Goal: Task Accomplishment & Management: Manage account settings

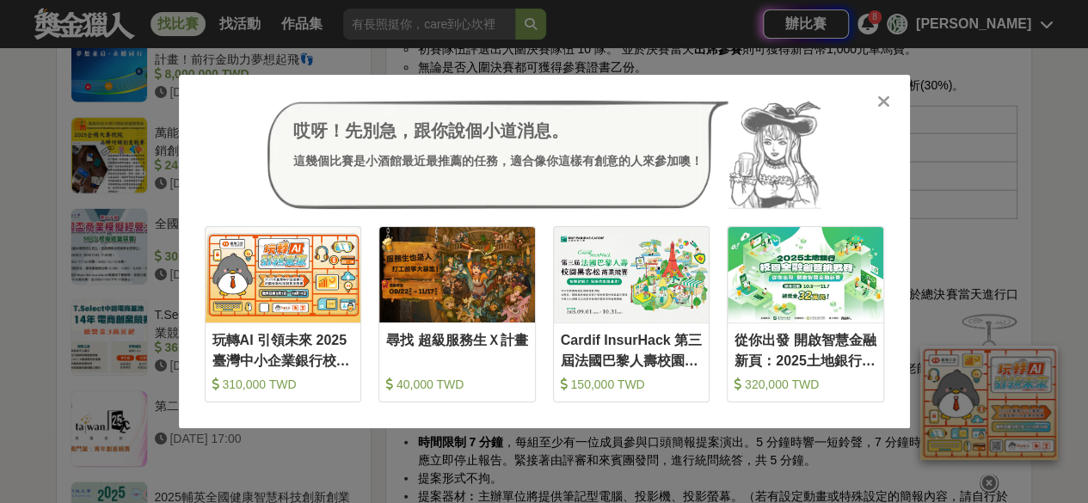
click at [879, 104] on icon at bounding box center [883, 101] width 13 height 17
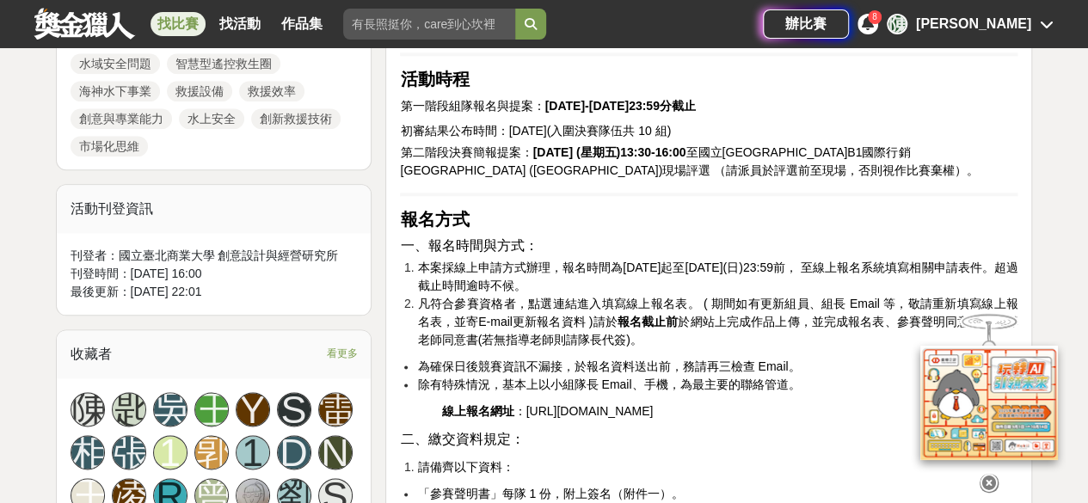
scroll to position [895, 0]
click at [330, 346] on span "看更多" at bounding box center [341, 352] width 31 height 19
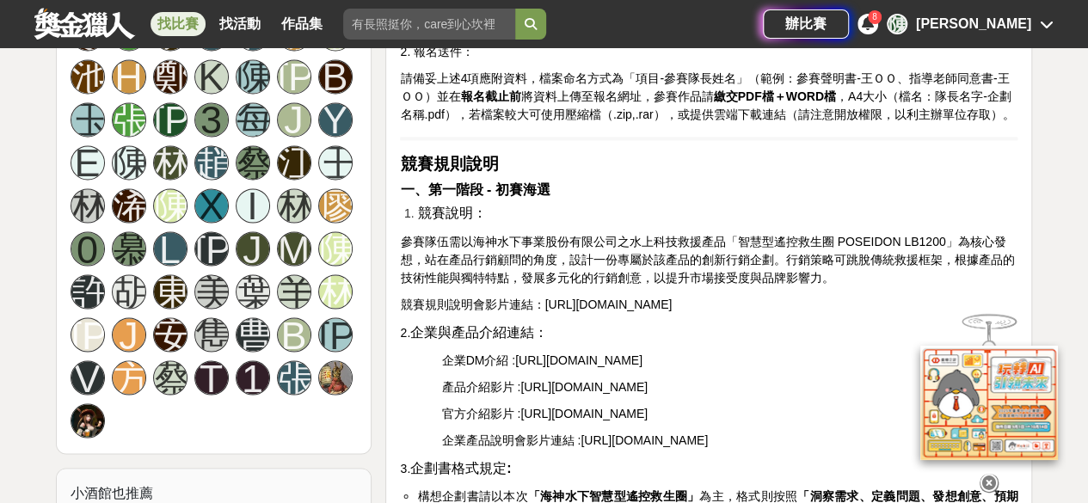
scroll to position [1400, 0]
click at [84, 195] on div "林" at bounding box center [88, 204] width 34 height 34
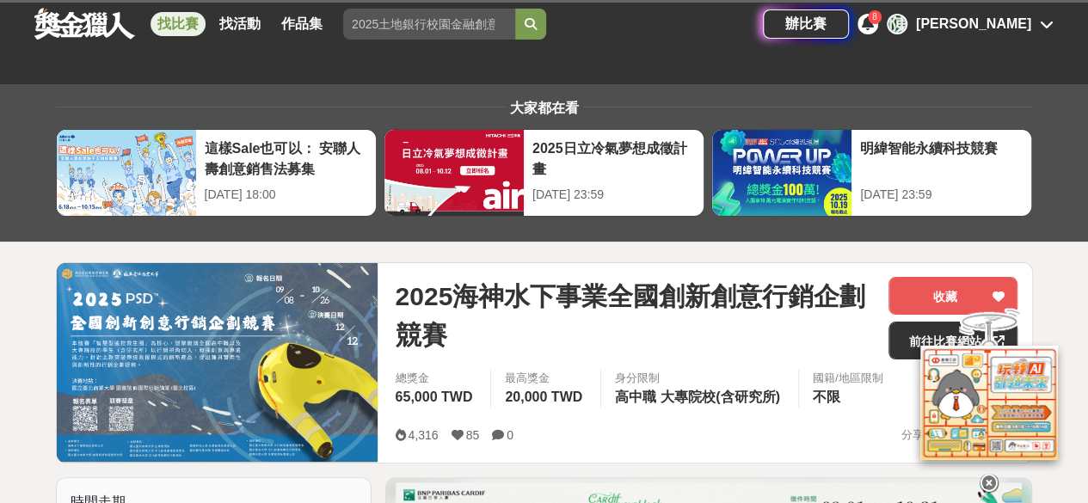
click at [1025, 31] on div "[PERSON_NAME]" at bounding box center [973, 24] width 115 height 21
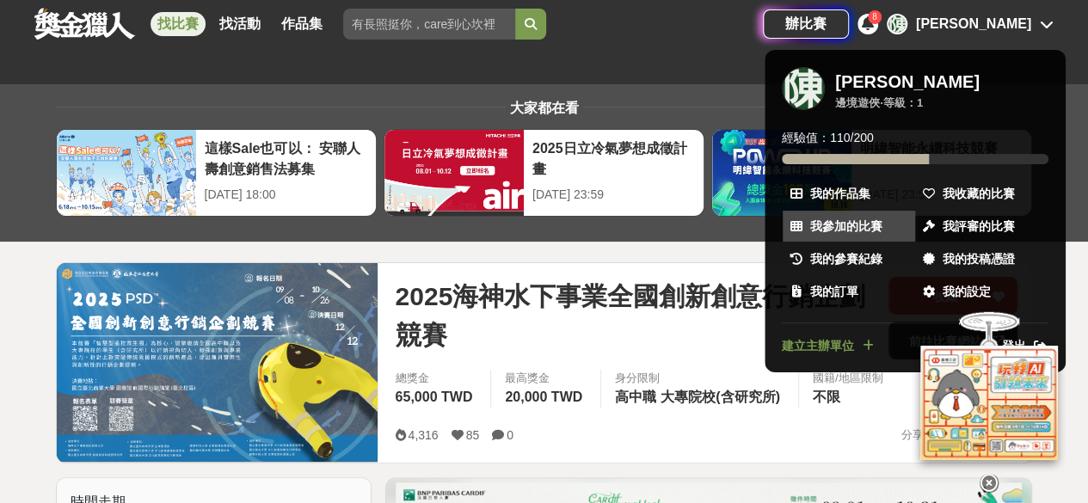
click at [868, 226] on span "我參加的比賽" at bounding box center [846, 227] width 72 height 18
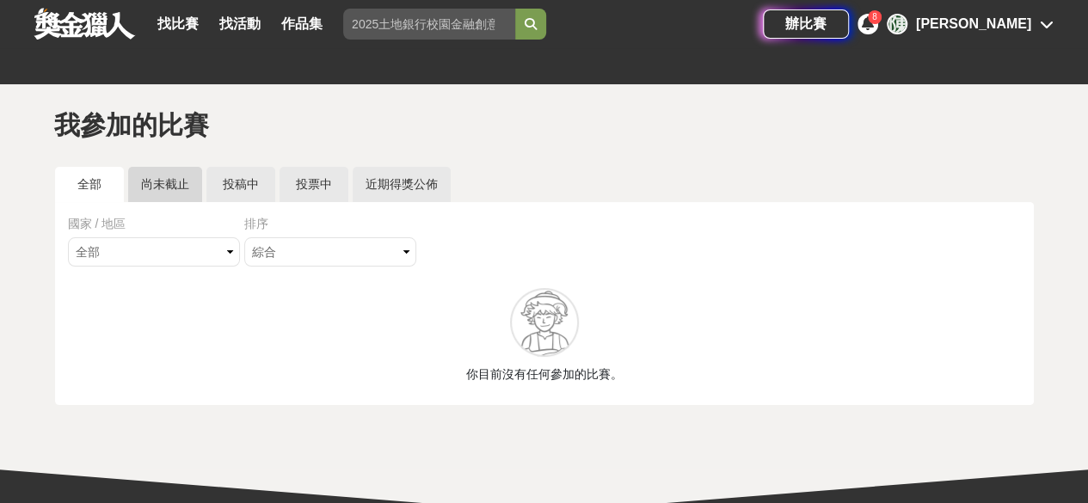
click at [177, 179] on link "尚未截止" at bounding box center [165, 184] width 74 height 35
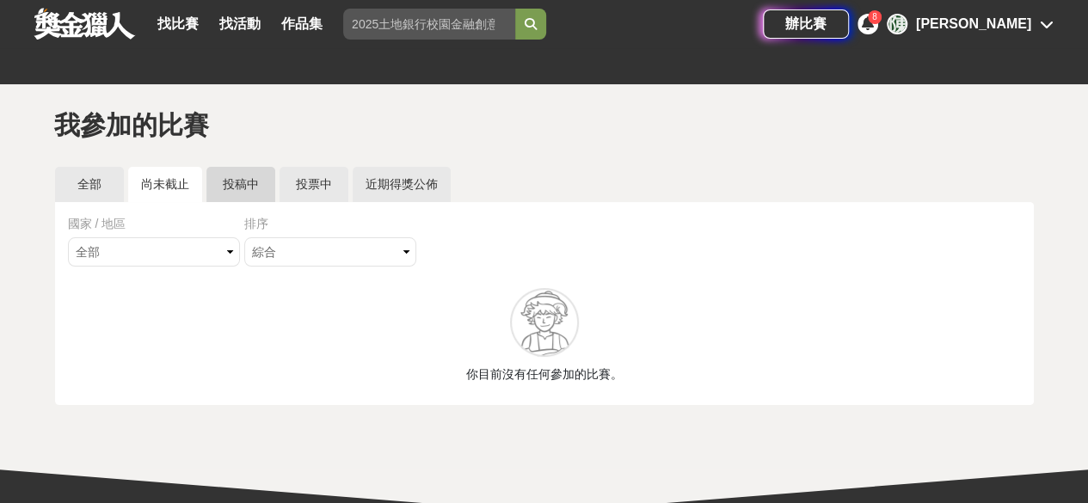
click at [260, 186] on link "投稿中" at bounding box center [240, 184] width 69 height 35
click at [318, 246] on select "綜合 熱門 獎金 截止 最新" at bounding box center [330, 251] width 172 height 29
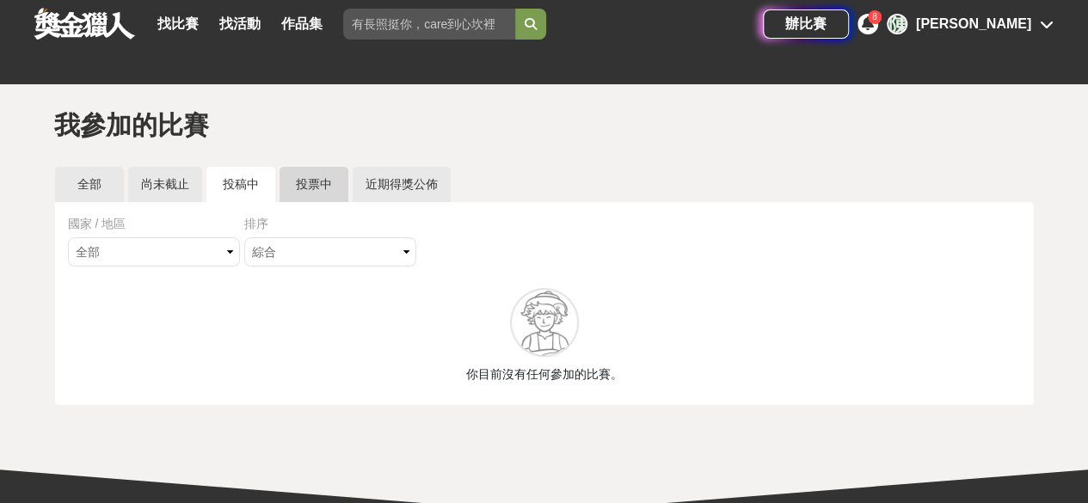
click at [313, 181] on link "投票中" at bounding box center [313, 184] width 69 height 35
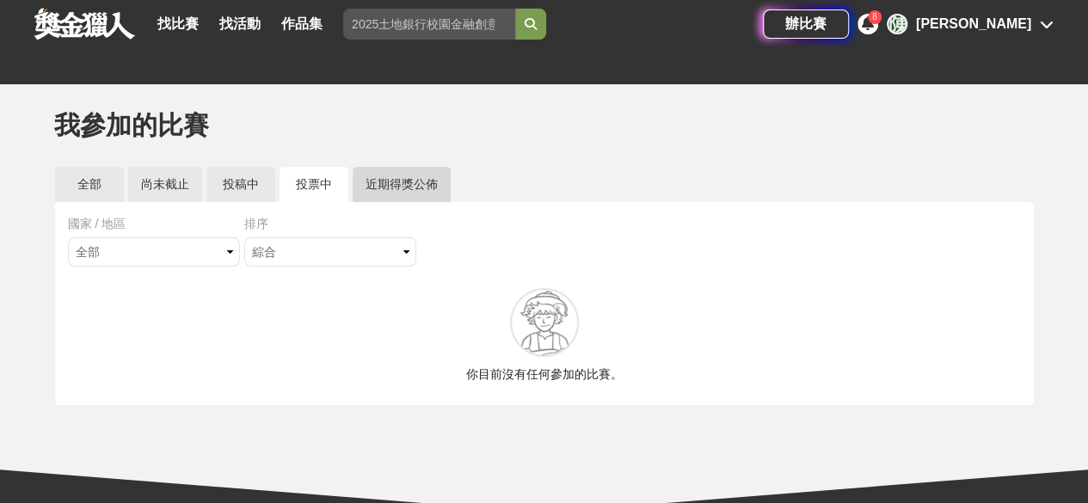
click at [409, 182] on link "近期得獎公佈" at bounding box center [402, 184] width 98 height 35
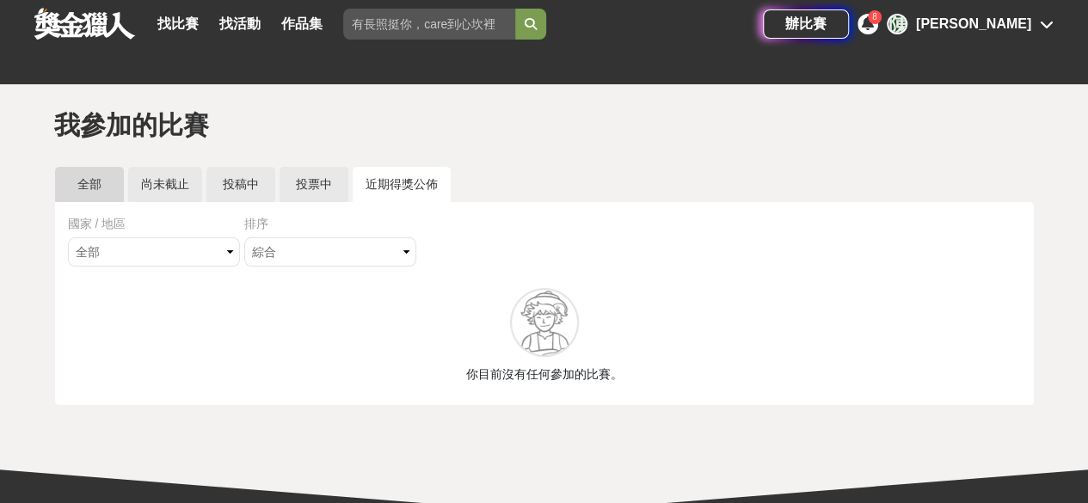
click at [119, 173] on link "全部" at bounding box center [89, 184] width 69 height 35
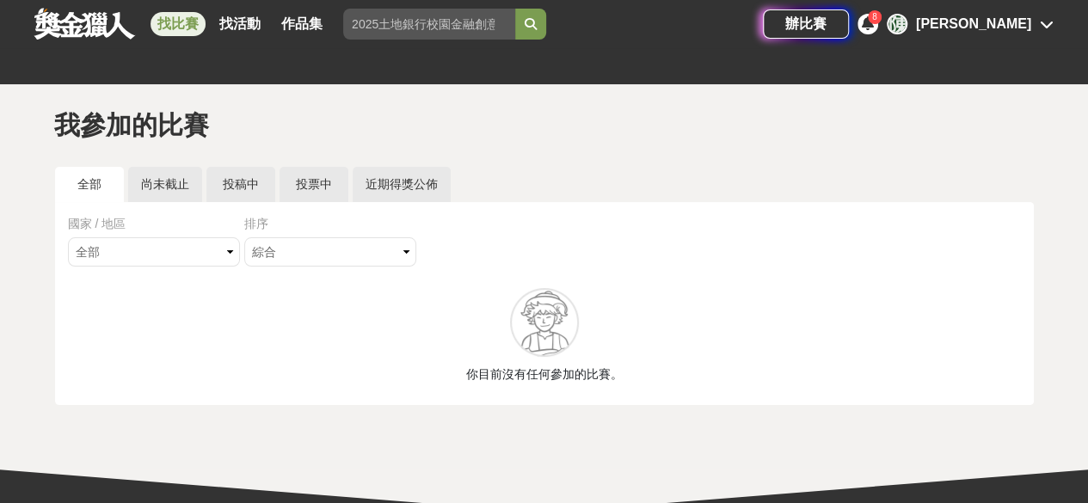
click at [184, 23] on link "找比賽" at bounding box center [177, 24] width 55 height 24
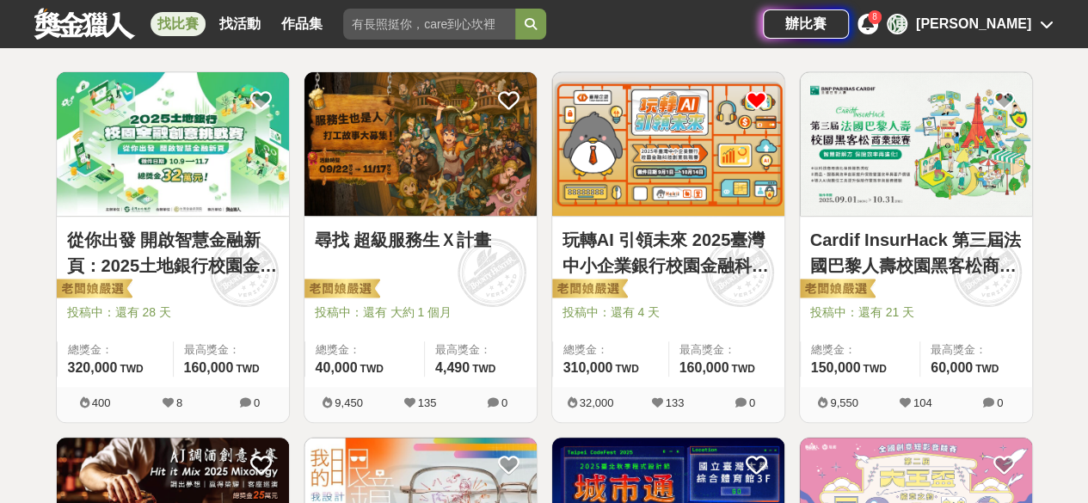
scroll to position [305, 0]
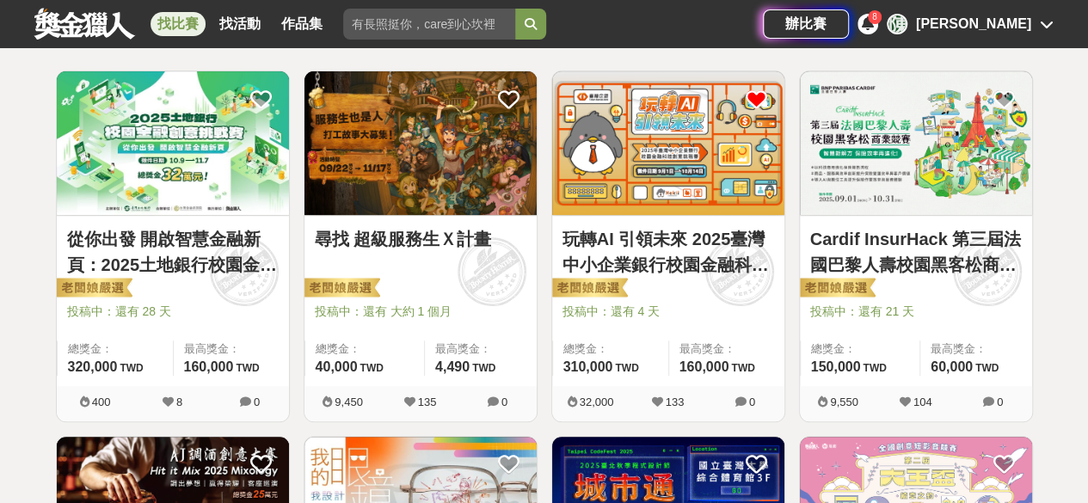
click at [175, 205] on img at bounding box center [173, 143] width 232 height 144
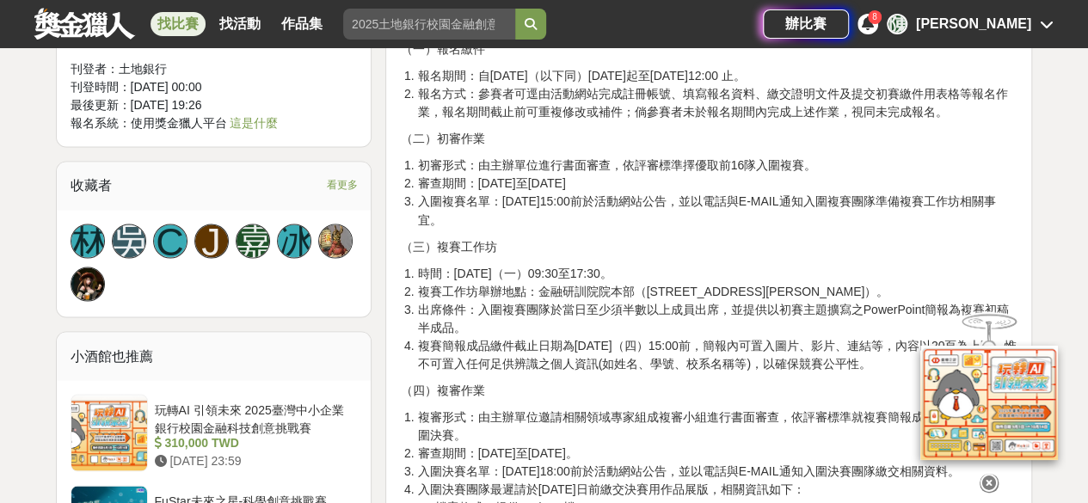
scroll to position [1421, 0]
click at [1006, 9] on div "辦比賽 8 [PERSON_NAME]" at bounding box center [908, 24] width 291 height 48
click at [1011, 16] on div "[PERSON_NAME]" at bounding box center [973, 24] width 115 height 21
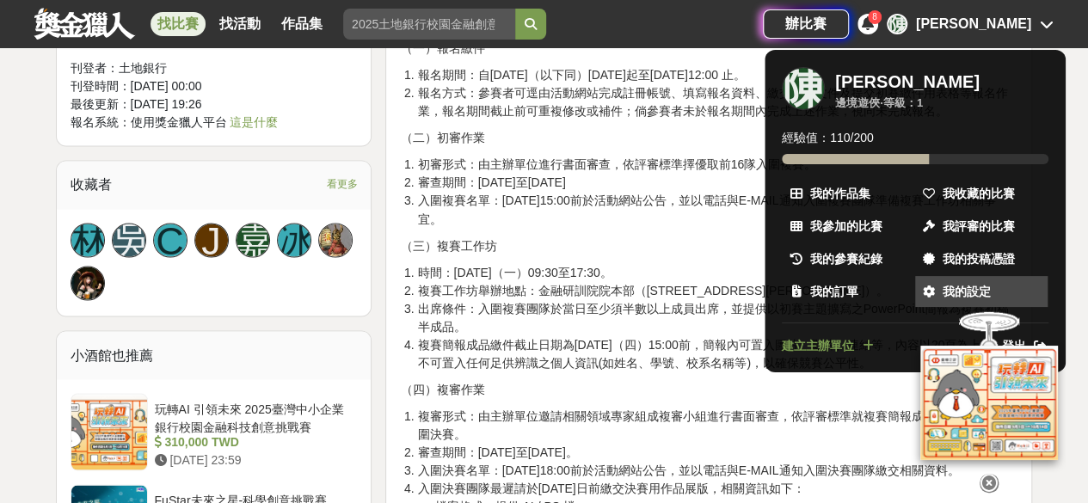
click at [953, 286] on span "我的設定" at bounding box center [966, 292] width 48 height 18
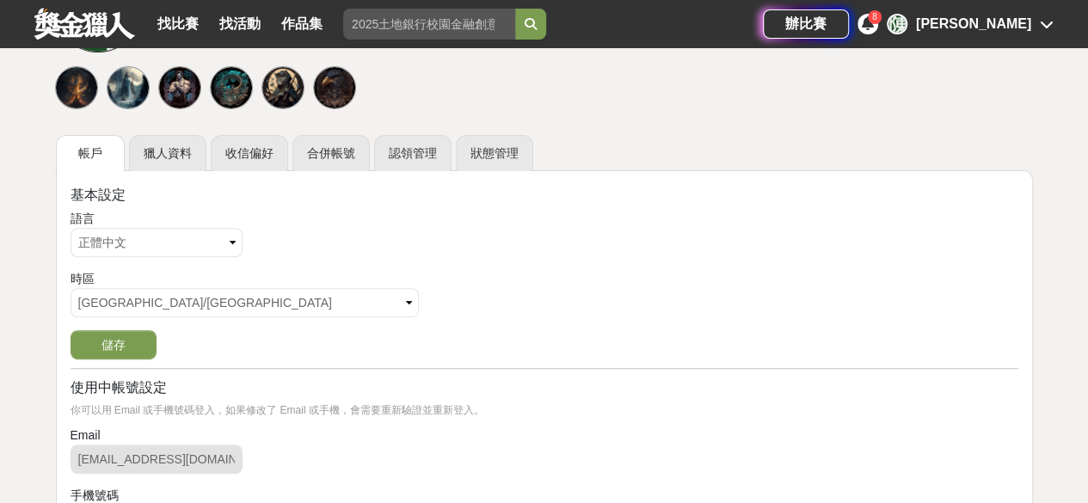
scroll to position [197, 0]
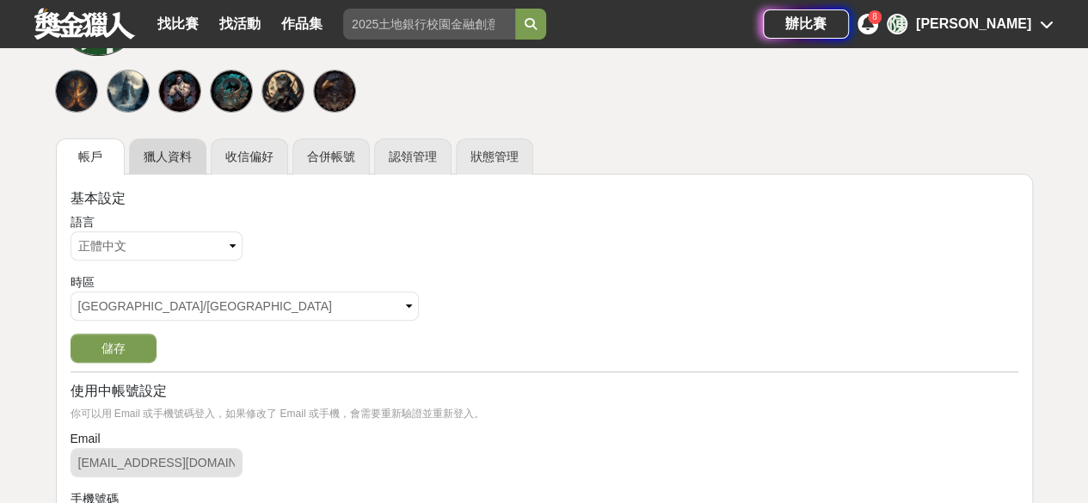
click at [172, 154] on link "獵人資料" at bounding box center [167, 156] width 77 height 36
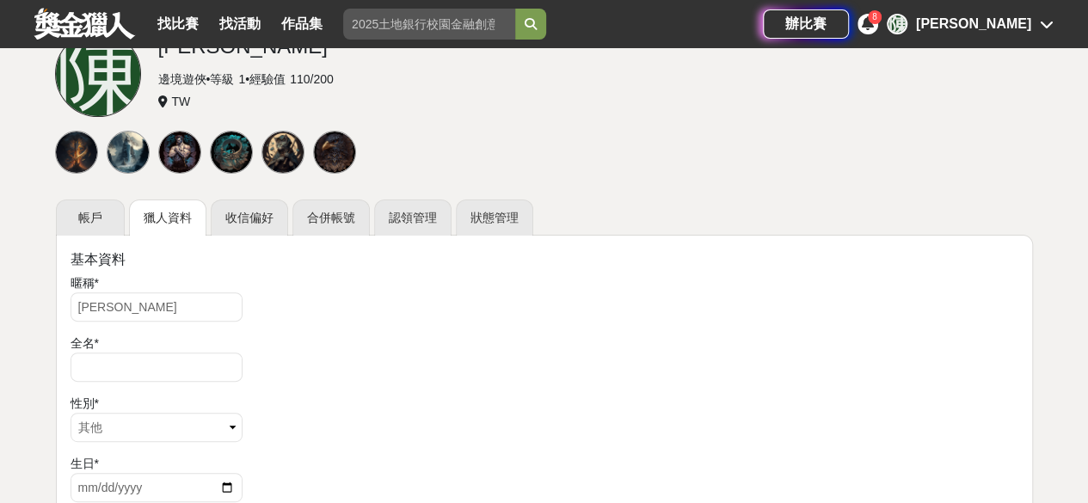
scroll to position [211, 0]
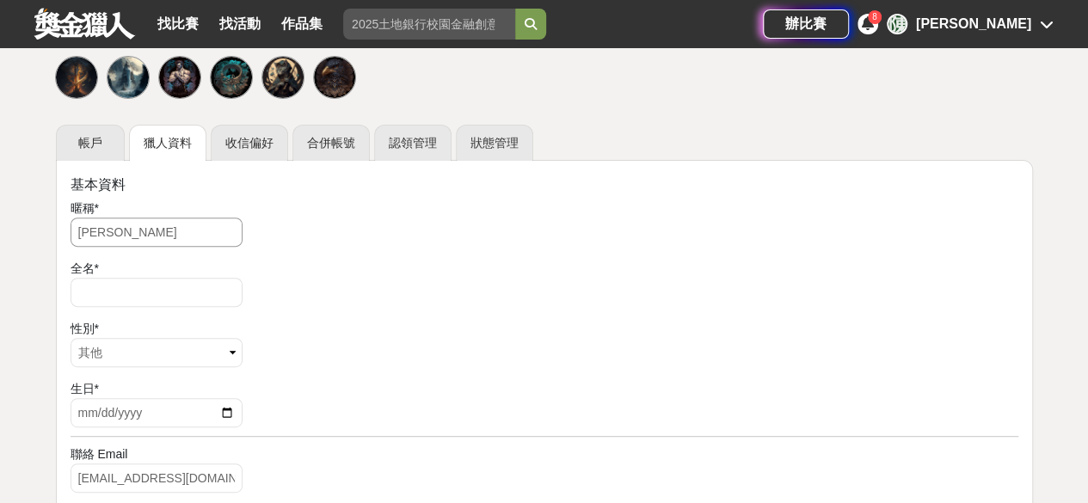
drag, startPoint x: 155, startPoint y: 245, endPoint x: 156, endPoint y: 232, distance: 13.0
click at [156, 232] on div "暱稱 * [PERSON_NAME]" at bounding box center [545, 225] width 948 height 52
click at [156, 232] on input "[PERSON_NAME]" at bounding box center [157, 232] width 172 height 29
type input "陳"
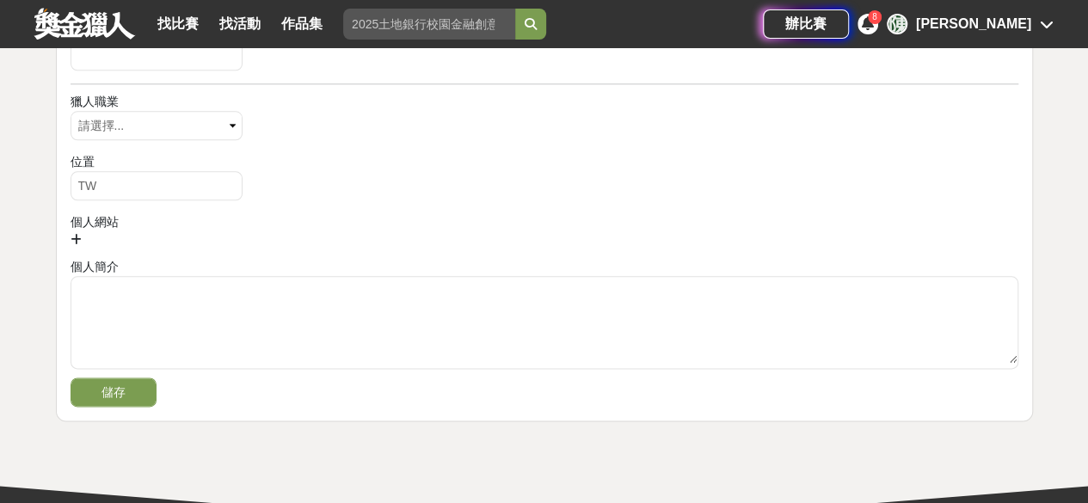
scroll to position [1205, 0]
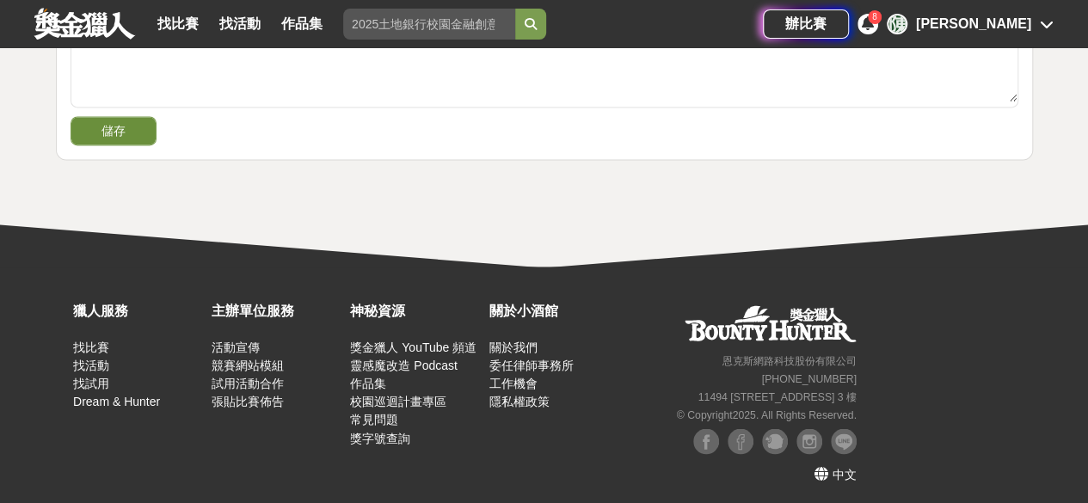
type input "LLL"
click at [114, 122] on button "儲存" at bounding box center [114, 130] width 86 height 29
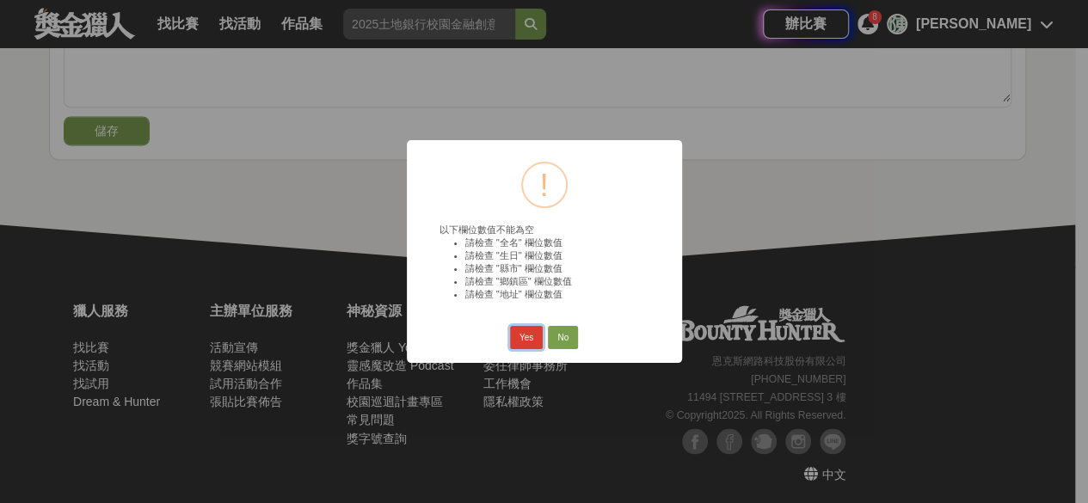
click at [526, 339] on button "Yes" at bounding box center [526, 338] width 33 height 24
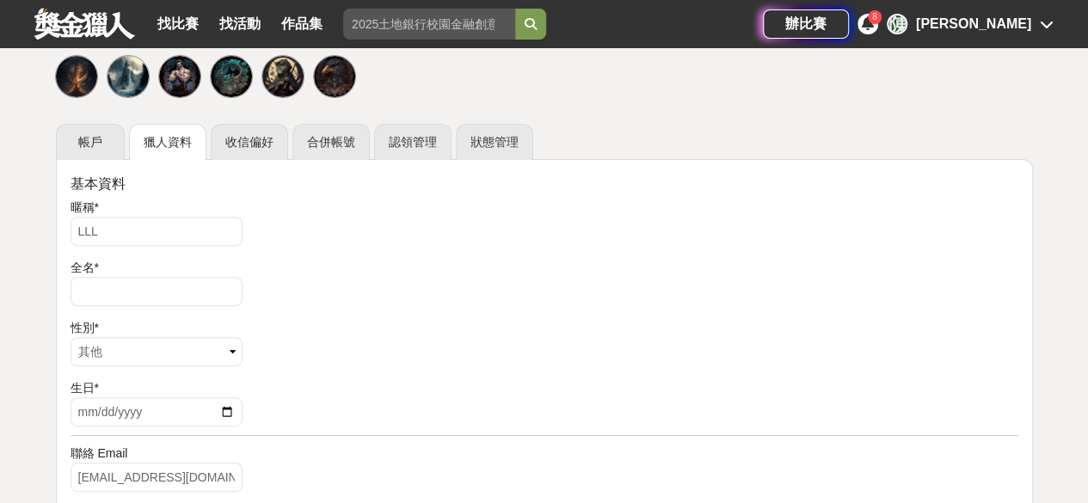
scroll to position [211, 0]
click at [179, 290] on input "text" at bounding box center [157, 292] width 172 height 29
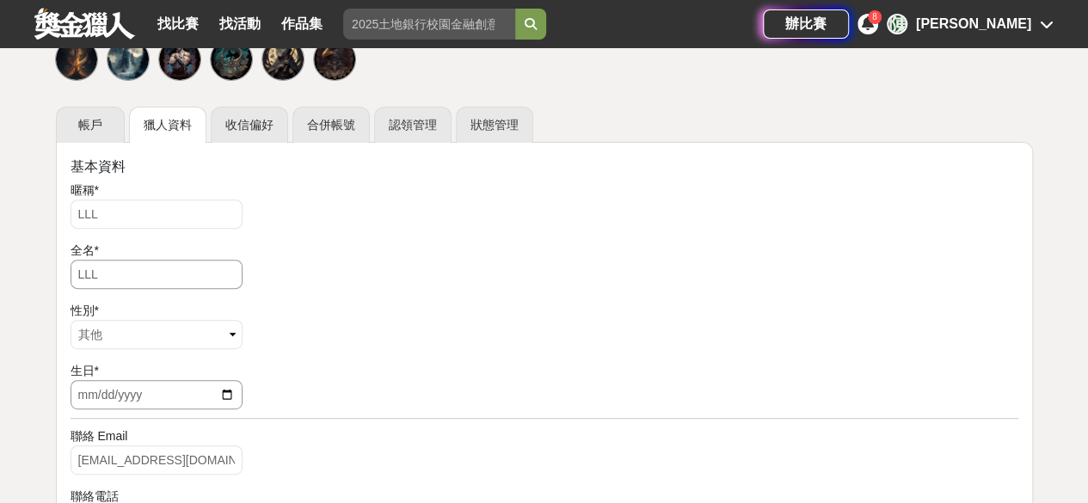
scroll to position [189, 0]
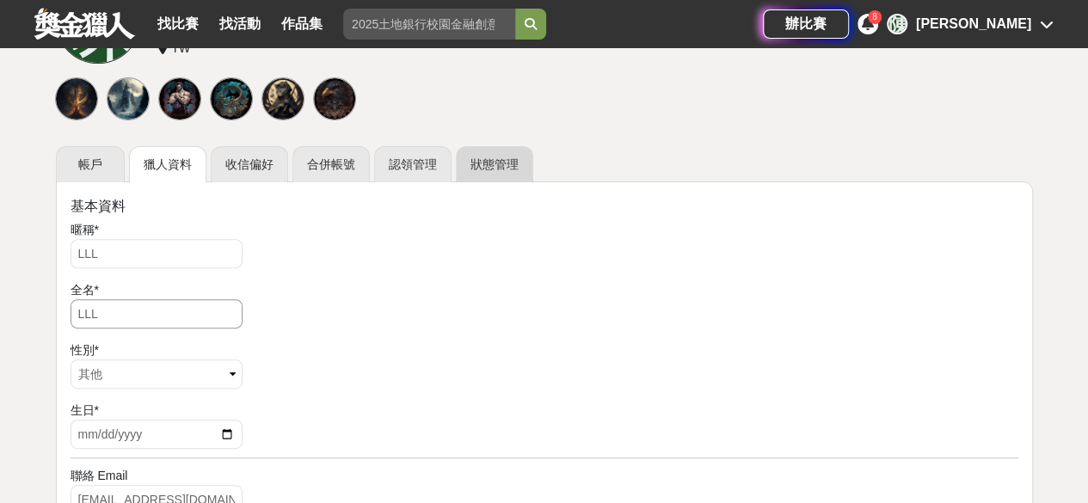
type input "LLL"
click at [480, 170] on link "狀態管理" at bounding box center [494, 164] width 77 height 36
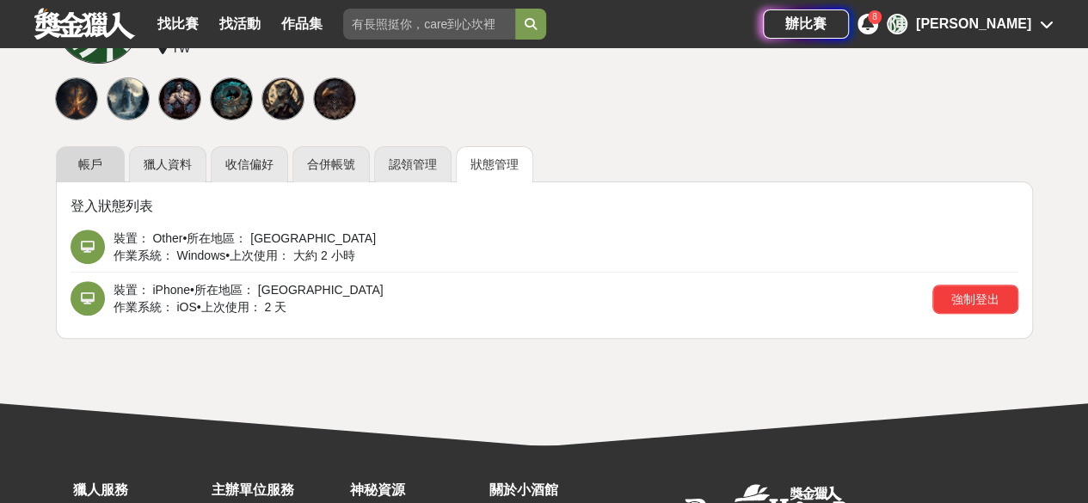
click at [84, 163] on link "帳戶" at bounding box center [90, 164] width 69 height 36
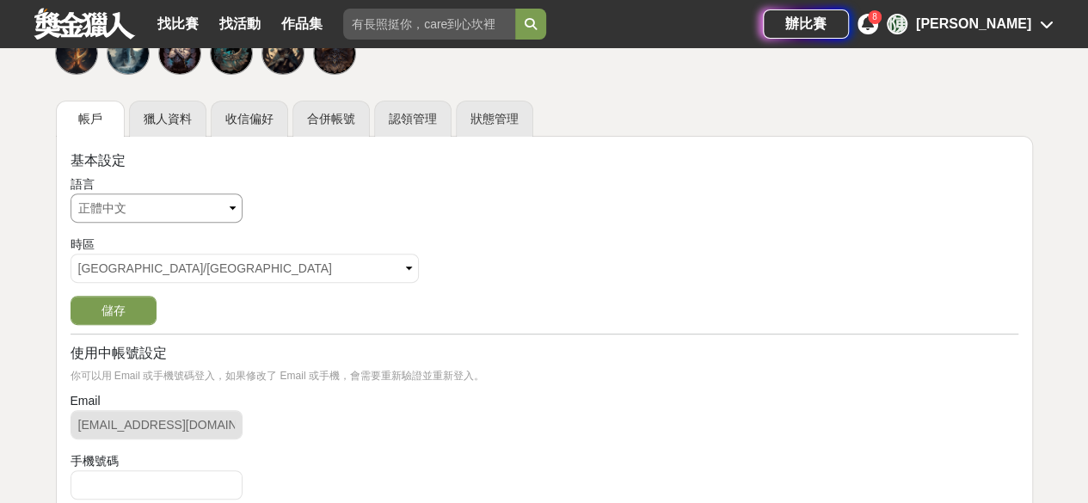
scroll to position [224, 0]
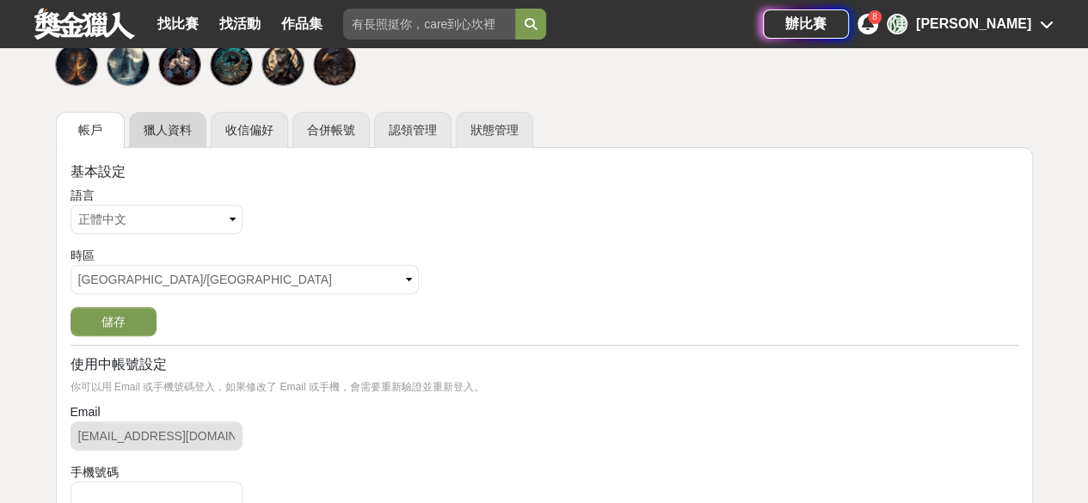
click at [169, 126] on link "獵人資料" at bounding box center [167, 130] width 77 height 36
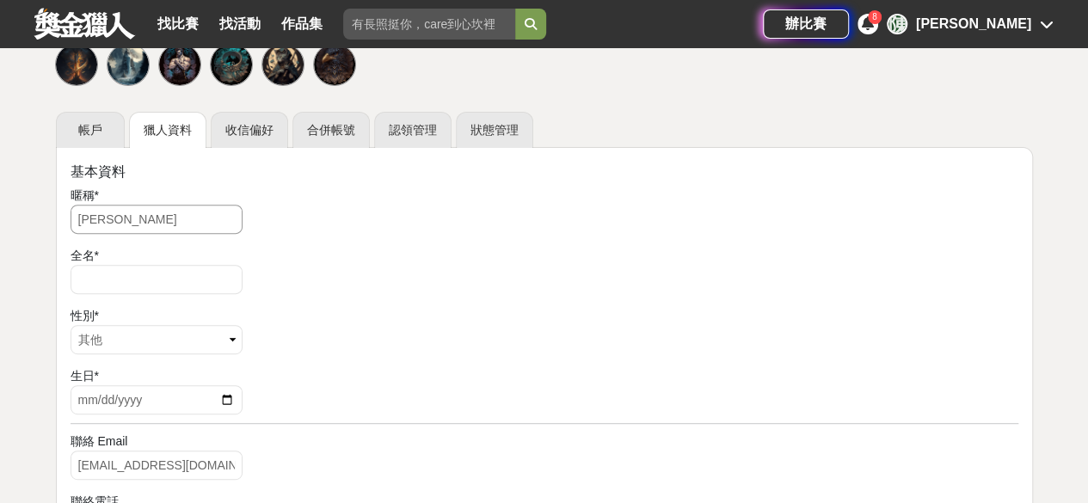
click at [170, 211] on input "[PERSON_NAME]" at bounding box center [157, 219] width 172 height 29
type input "陳"
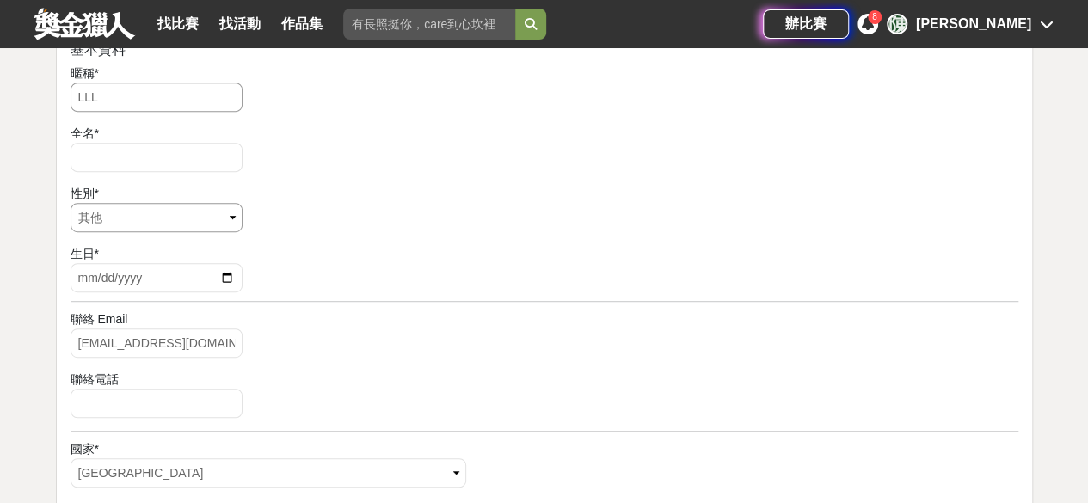
scroll to position [345, 0]
type input "LLL"
click at [157, 169] on input "text" at bounding box center [157, 158] width 172 height 29
type input "LLL"
click at [230, 218] on select "請選擇... 男 女 其他" at bounding box center [157, 218] width 172 height 29
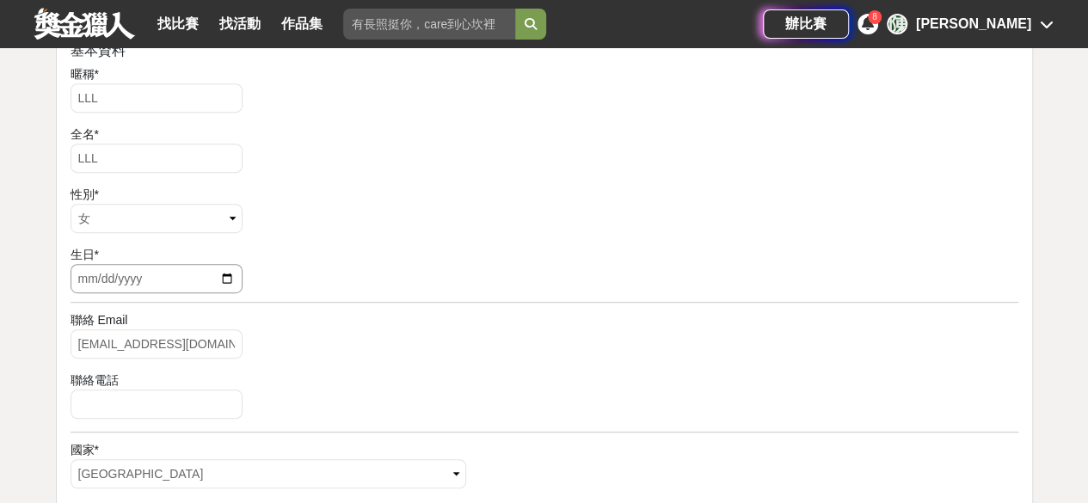
click at [205, 271] on input "date" at bounding box center [157, 278] width 172 height 29
click at [236, 275] on input "date" at bounding box center [157, 278] width 172 height 29
click at [228, 272] on input "date" at bounding box center [157, 278] width 172 height 29
type input "[DATE]"
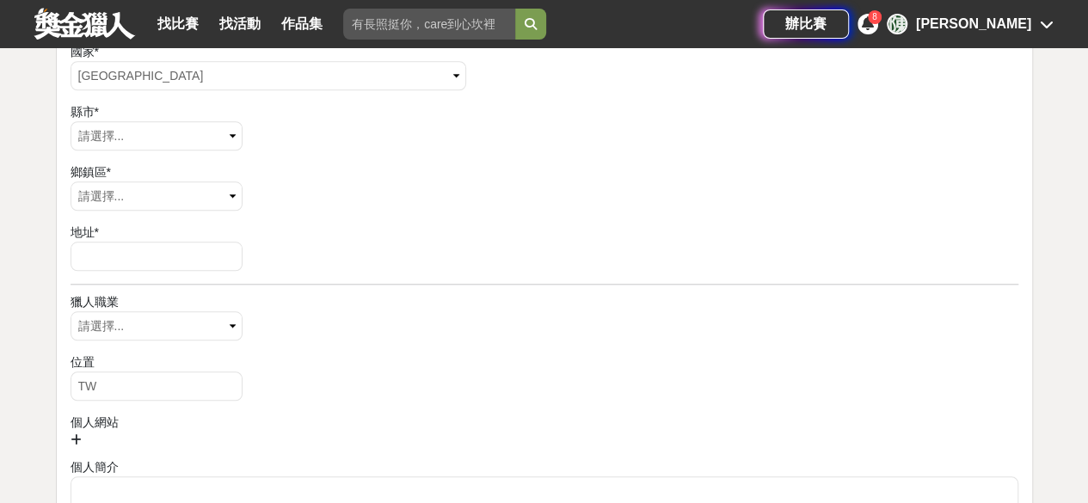
scroll to position [741, 0]
click at [195, 135] on select "請選擇... [GEOGRAPHIC_DATA] [GEOGRAPHIC_DATA] [GEOGRAPHIC_DATA] [GEOGRAPHIC_DATA] …" at bounding box center [157, 137] width 172 height 29
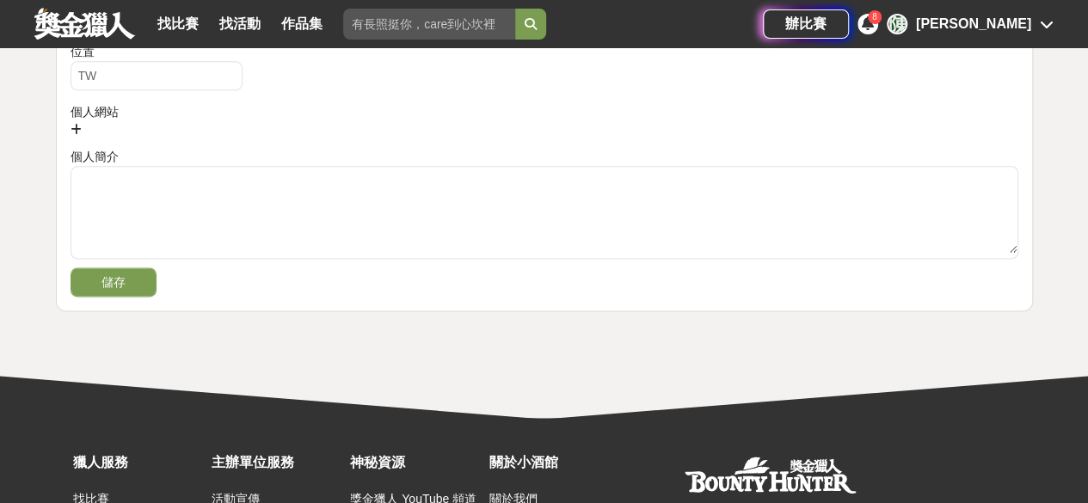
scroll to position [1070, 0]
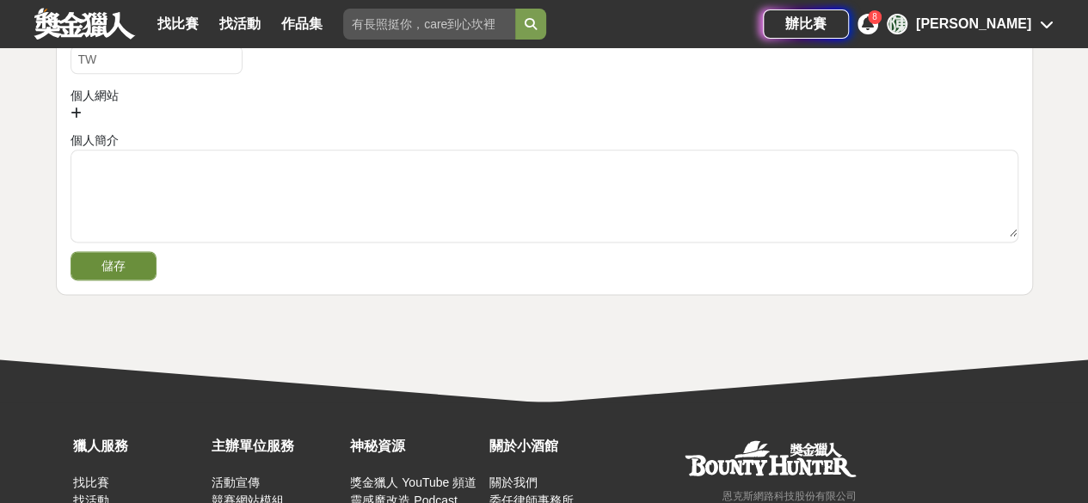
click at [138, 262] on button "儲存" at bounding box center [114, 265] width 86 height 29
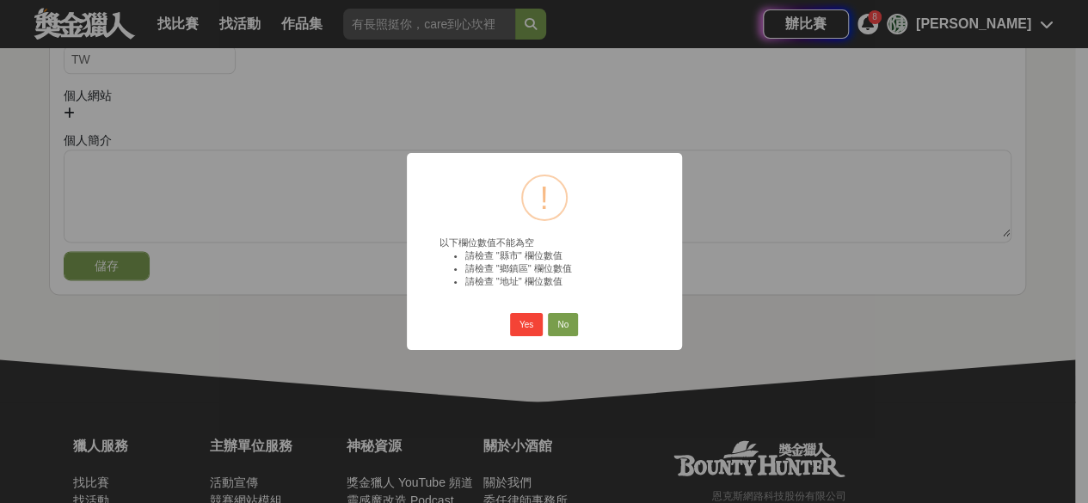
click at [505, 328] on div "× ! 以下欄位數值不能為空 請檢查 "縣市" 欄位數值 請檢查 "鄉鎮區" 欄位數值 請檢查 "地址" 欄位數值 Yes No No" at bounding box center [544, 251] width 275 height 196
click at [534, 328] on button "Yes" at bounding box center [526, 325] width 33 height 24
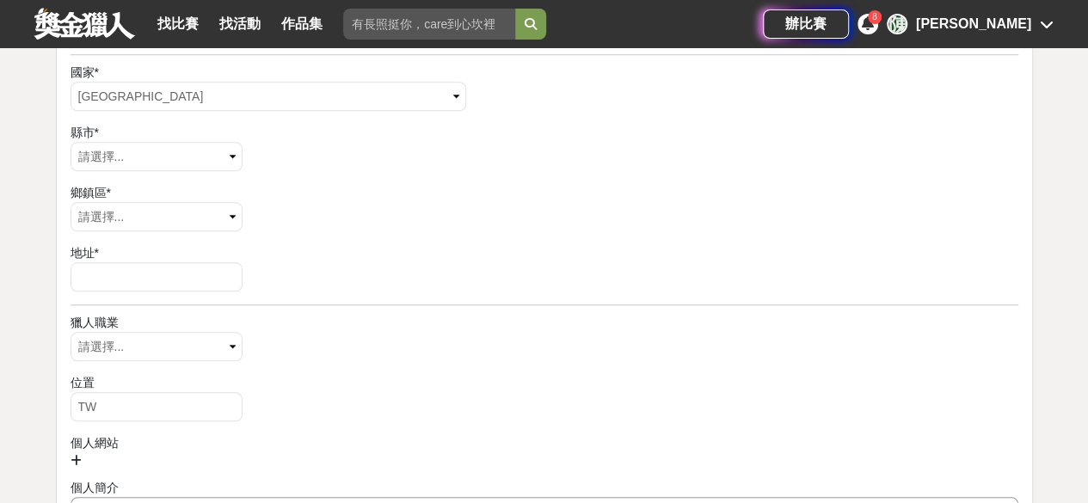
scroll to position [716, 0]
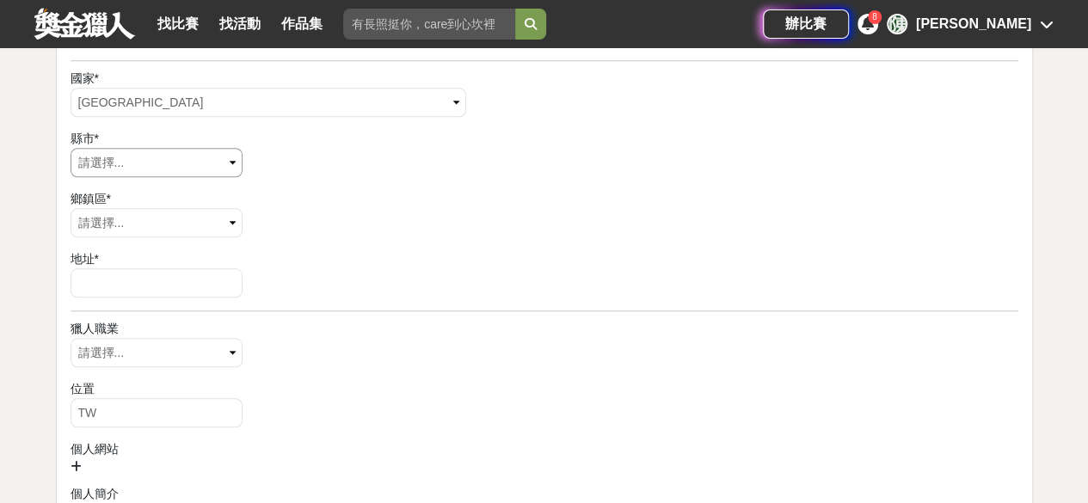
click at [193, 164] on select "請選擇... [GEOGRAPHIC_DATA] [GEOGRAPHIC_DATA] [GEOGRAPHIC_DATA] [GEOGRAPHIC_DATA] …" at bounding box center [157, 162] width 172 height 29
click at [199, 235] on select "請選擇... [GEOGRAPHIC_DATA] [GEOGRAPHIC_DATA] [GEOGRAPHIC_DATA] [GEOGRAPHIC_DATA] …" at bounding box center [157, 222] width 172 height 29
click at [172, 285] on input "text" at bounding box center [157, 282] width 172 height 29
type input "ㄠ"
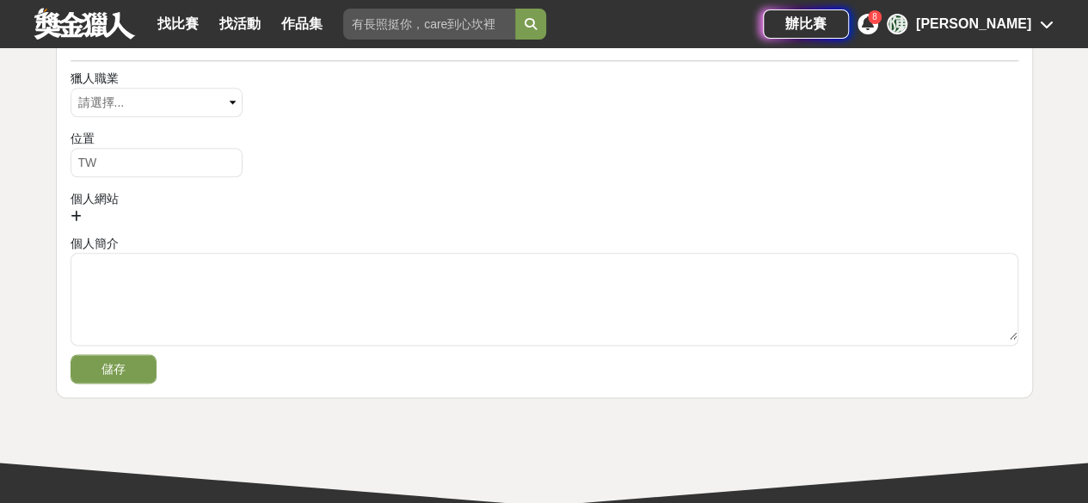
scroll to position [967, 0]
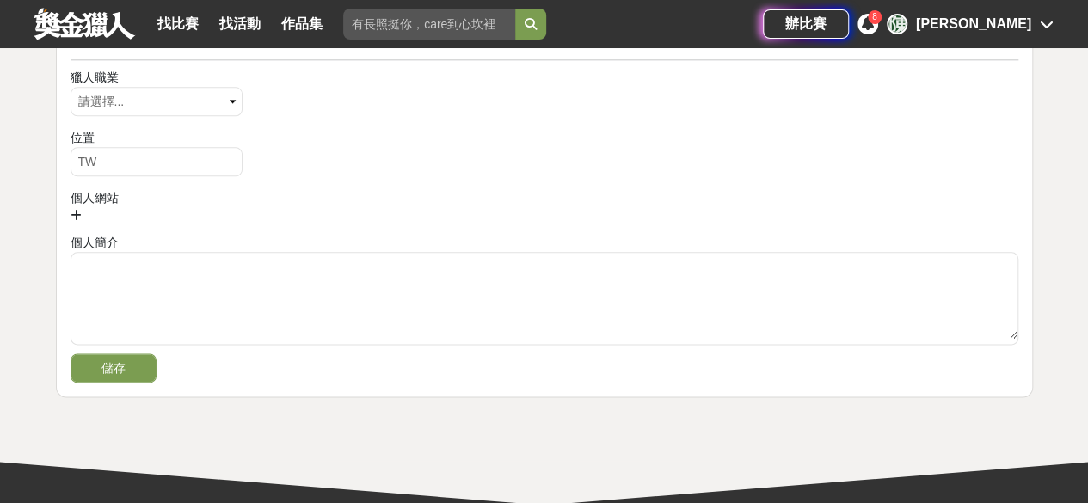
type input "lll"
click at [134, 372] on button "儲存" at bounding box center [114, 367] width 86 height 29
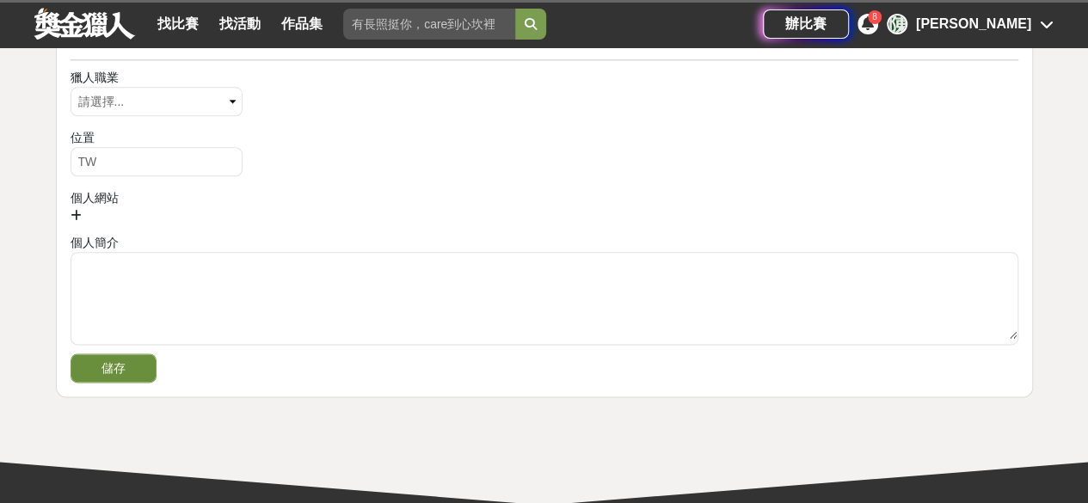
click at [126, 365] on button "儲存" at bounding box center [114, 367] width 86 height 29
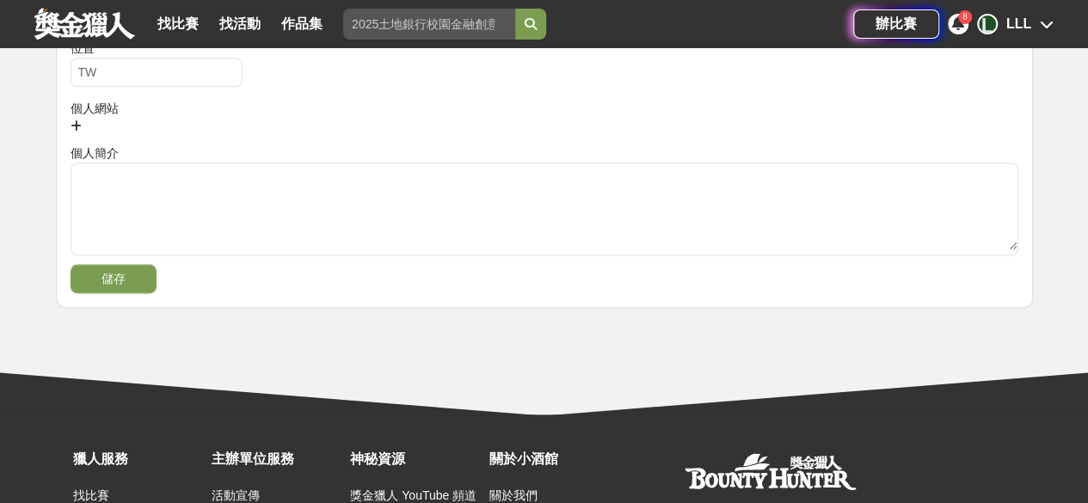
scroll to position [1040, 0]
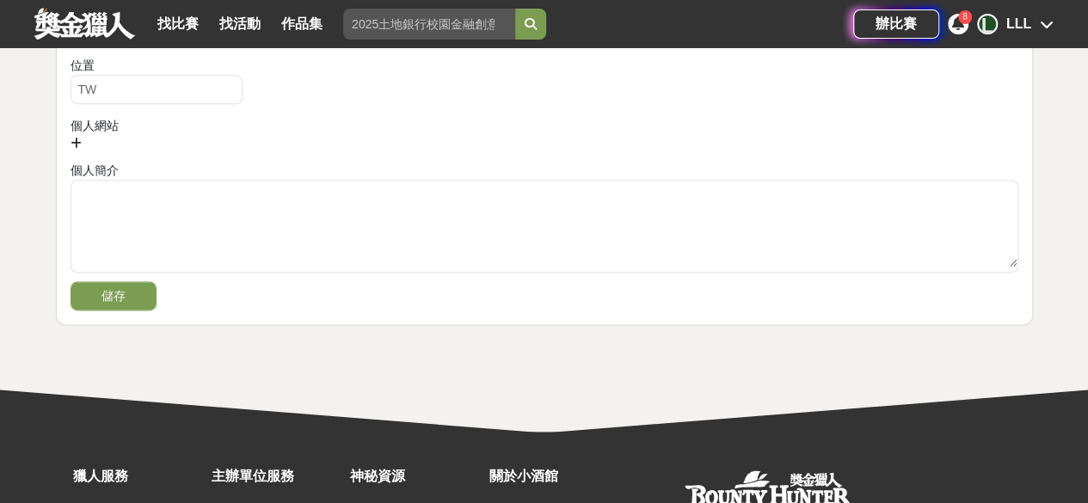
click at [1033, 32] on div "L LLL" at bounding box center [1015, 24] width 77 height 21
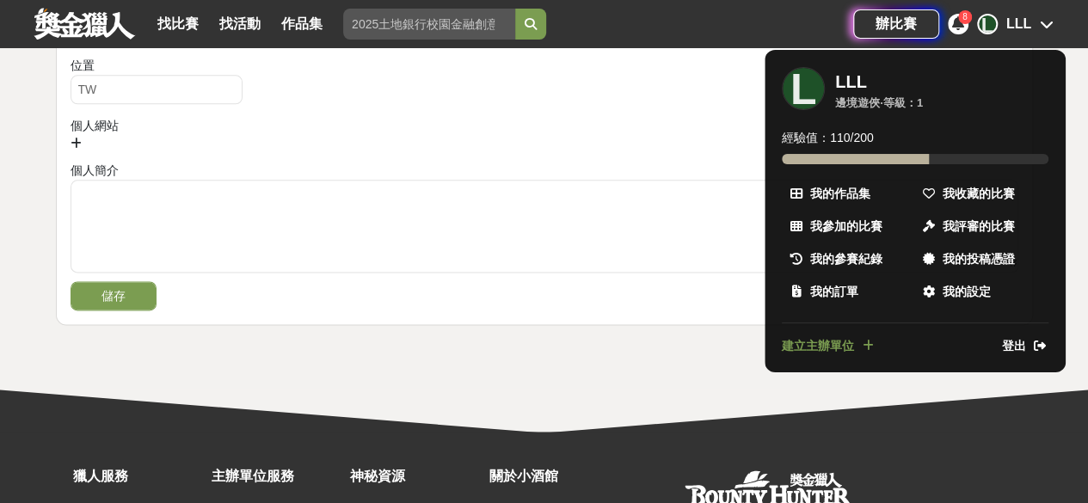
click at [619, 333] on div at bounding box center [544, 251] width 1088 height 503
